Goal: Task Accomplishment & Management: Complete application form

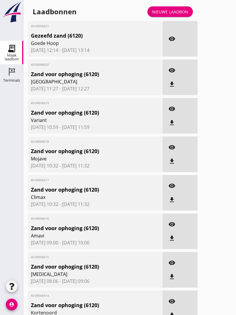
click at [181, 15] on div "Nieuwe laadbon" at bounding box center [170, 12] width 36 height 6
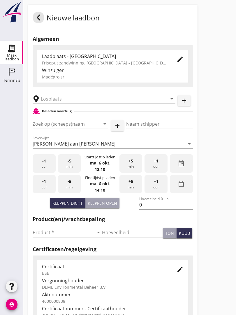
click at [58, 101] on input "text" at bounding box center [100, 98] width 118 height 9
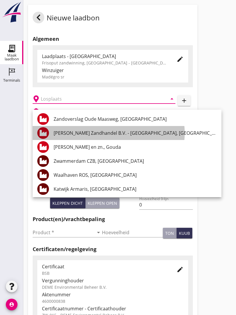
click at [144, 131] on div "[PERSON_NAME] Zandhandel B.V. - [GEOGRAPHIC_DATA], [GEOGRAPHIC_DATA]" at bounding box center [135, 132] width 163 height 7
type input "[PERSON_NAME] Zandhandel B.V. - [GEOGRAPHIC_DATA], [GEOGRAPHIC_DATA]"
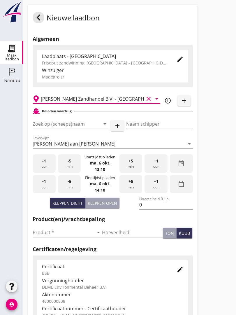
click at [78, 126] on input "Zoek op (scheeps)naam" at bounding box center [62, 123] width 59 height 9
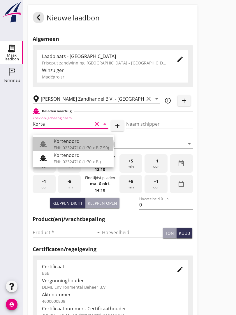
click at [73, 140] on div "Kortenoord" at bounding box center [81, 141] width 55 height 7
type input "Kortenoord"
type input "[PERSON_NAME]"
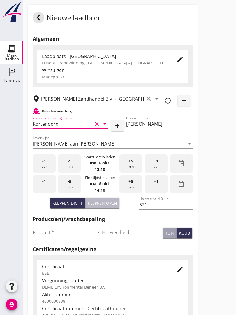
click at [108, 206] on div "Kleppen open" at bounding box center [102, 203] width 29 height 6
type input "518"
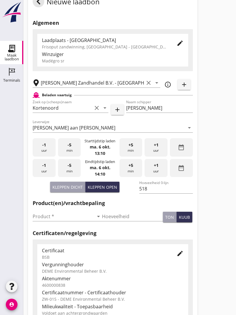
scroll to position [46, 0]
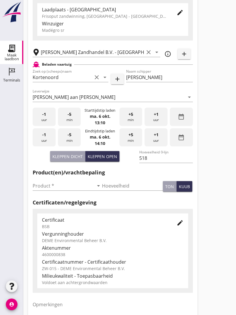
click at [43, 188] on input "Product *" at bounding box center [63, 185] width 61 height 9
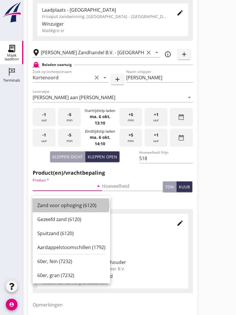
click at [69, 202] on div "Zand voor ophoging (6120)" at bounding box center [71, 205] width 68 height 7
type input "Zand voor ophoging (6120)"
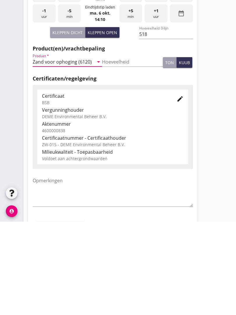
scroll to position [102, 0]
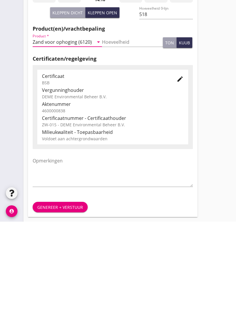
click at [59, 297] on div "Genereer + verstuur" at bounding box center [60, 300] width 46 height 6
